Goal: Find specific page/section: Find specific page/section

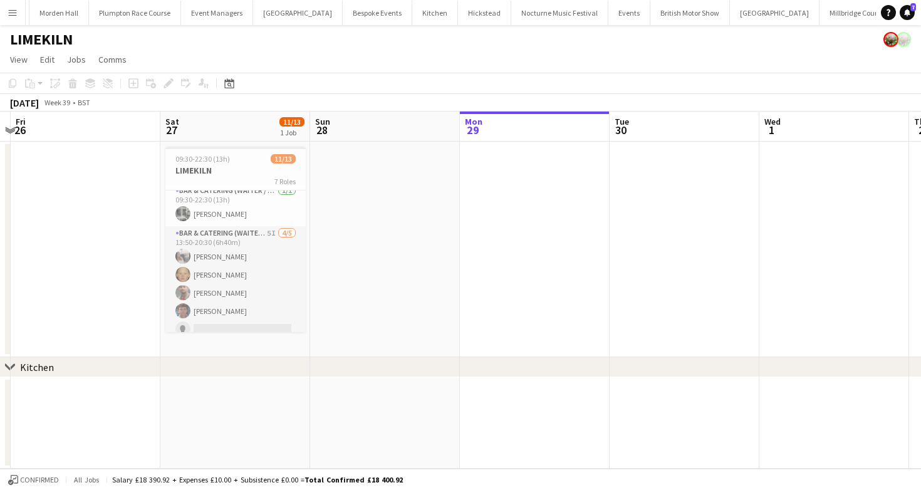
scroll to position [23, 0]
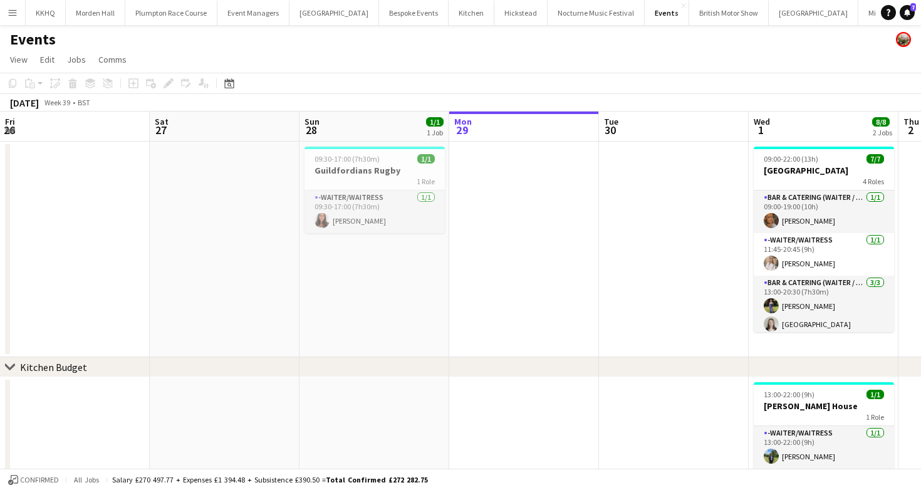
scroll to position [0, 431]
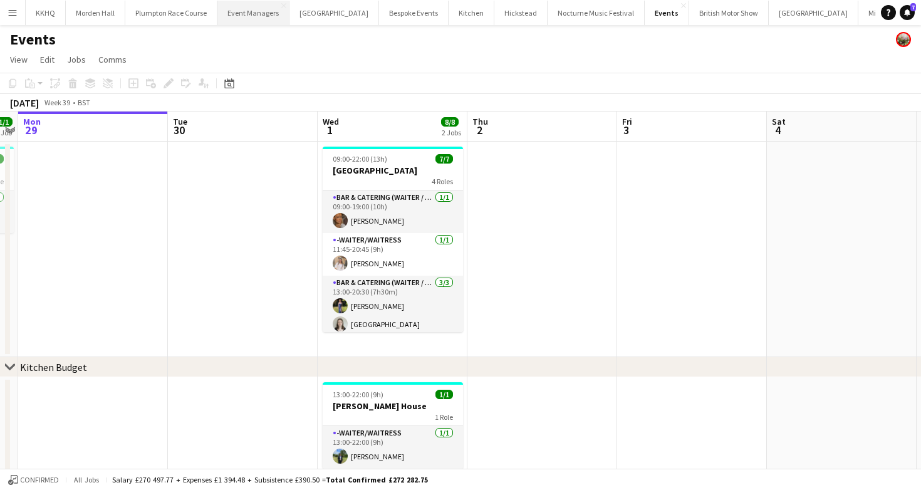
click at [258, 21] on button "Event Managers Close" at bounding box center [253, 13] width 72 height 24
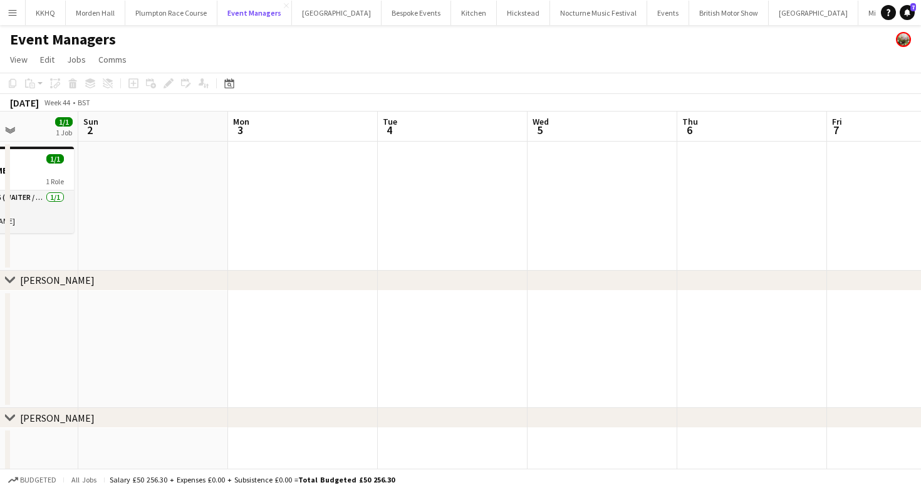
scroll to position [0, 365]
